Goal: Transaction & Acquisition: Purchase product/service

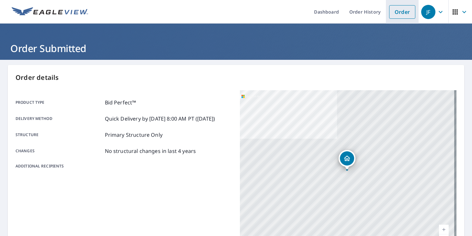
drag, startPoint x: 380, startPoint y: 17, endPoint x: 394, endPoint y: 15, distance: 14.4
click at [380, 17] on link "Order History" at bounding box center [365, 12] width 42 height 24
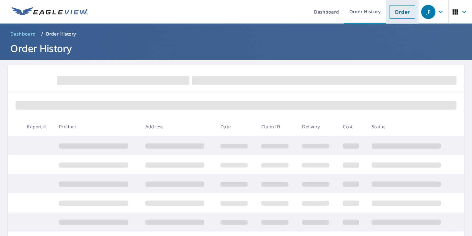
click at [396, 14] on link "Order" at bounding box center [402, 12] width 26 height 14
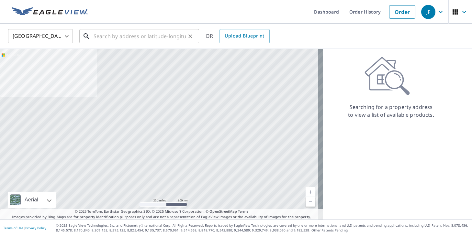
click at [150, 33] on input "text" at bounding box center [139, 36] width 92 height 18
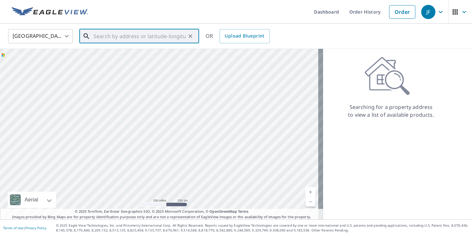
paste input "[STREET_ADDRESS]"
type input "[STREET_ADDRESS]"
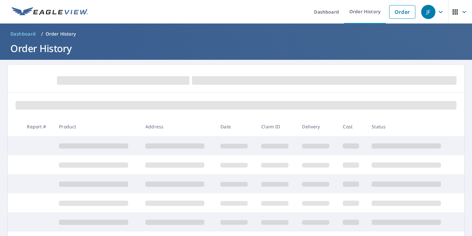
click at [228, 17] on ul "Dashboard Order History Order" at bounding box center [255, 12] width 326 height 24
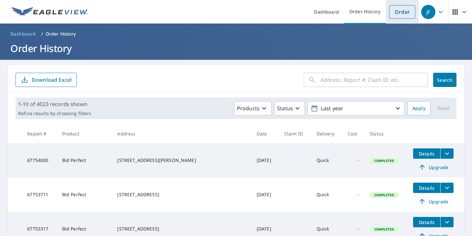
click at [406, 16] on link "Order" at bounding box center [402, 12] width 26 height 14
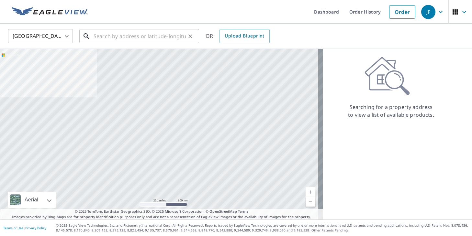
click at [146, 35] on input "text" at bounding box center [139, 36] width 92 height 18
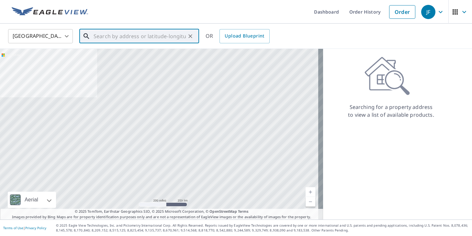
paste input "[STREET_ADDRESS]"
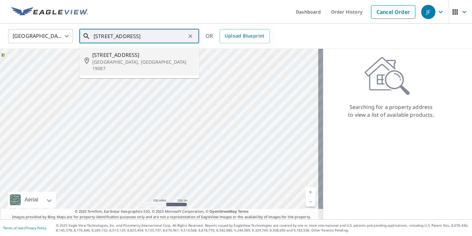
click at [143, 50] on li "[STREET_ADDRESS]" at bounding box center [139, 61] width 120 height 28
type input "[STREET_ADDRESS]"
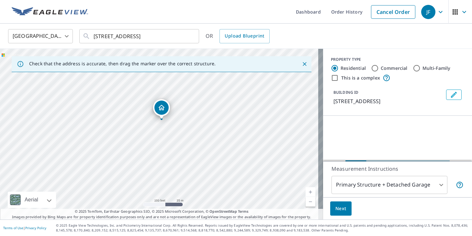
click at [356, 181] on body "JF JF Dashboard Order History Cancel Order JF [GEOGRAPHIC_DATA] [GEOGRAPHIC_DAT…" at bounding box center [236, 118] width 472 height 236
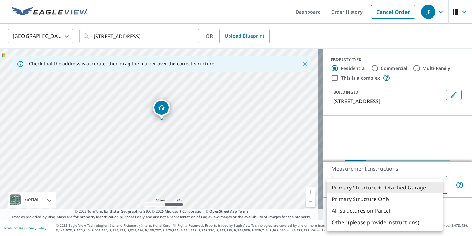
click at [351, 201] on li "Primary Structure Only" at bounding box center [384, 199] width 116 height 12
type input "2"
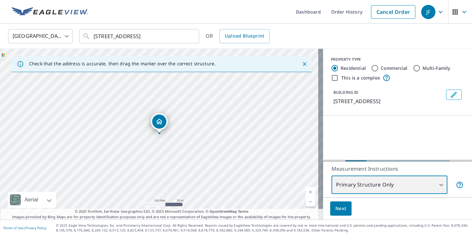
scroll to position [46, 0]
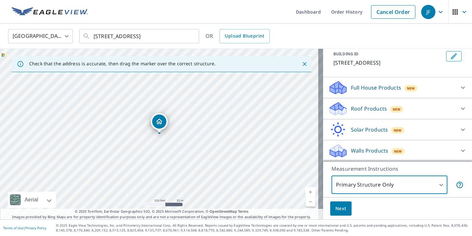
click at [348, 116] on div "Roof Products New Premium QuickSquares™ Gutter Bid Perfect™" at bounding box center [397, 108] width 149 height 21
click at [351, 112] on p "Roof Products" at bounding box center [369, 109] width 36 height 8
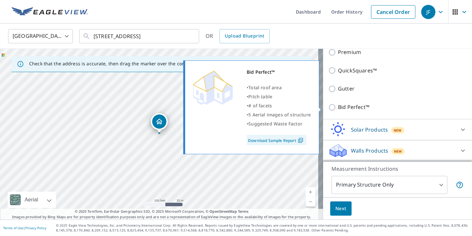
click at [348, 104] on p "Bid Perfect™" at bounding box center [353, 107] width 31 height 8
click at [338, 104] on input "Bid Perfect™" at bounding box center [333, 107] width 10 height 8
checkbox input "true"
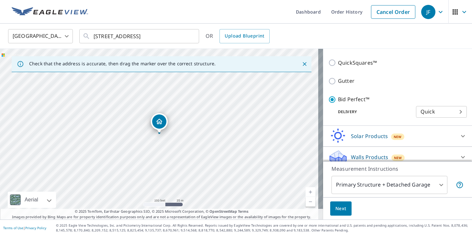
click at [370, 191] on body "JF JF Dashboard Order History Cancel Order JF [GEOGRAPHIC_DATA] [GEOGRAPHIC_DAT…" at bounding box center [236, 118] width 472 height 236
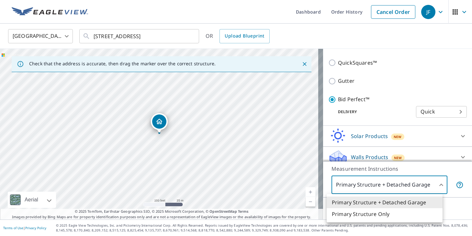
click at [367, 210] on li "Primary Structure Only" at bounding box center [384, 214] width 116 height 12
type input "2"
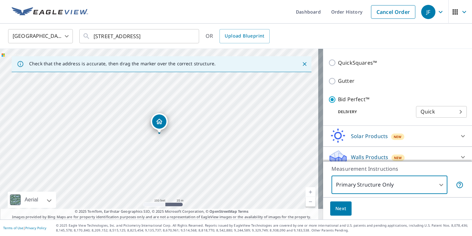
click at [345, 207] on button "Next" at bounding box center [340, 208] width 21 height 15
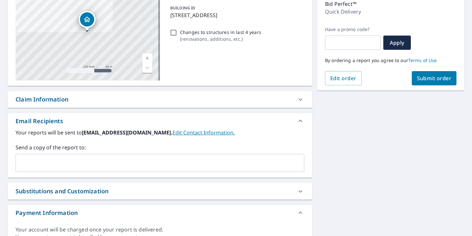
scroll to position [119, 0]
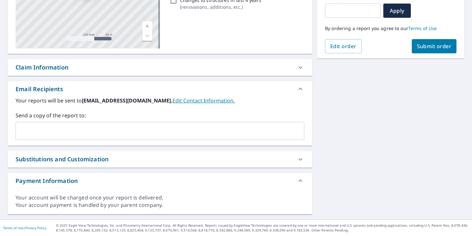
click at [411, 50] on button "Submit order" at bounding box center [433, 46] width 45 height 14
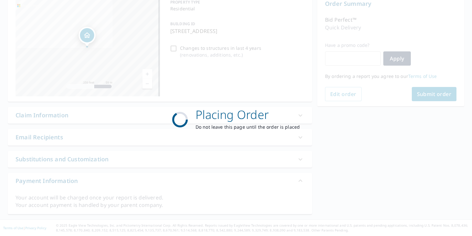
scroll to position [71, 0]
